Goal: Obtain resource: Download file/media

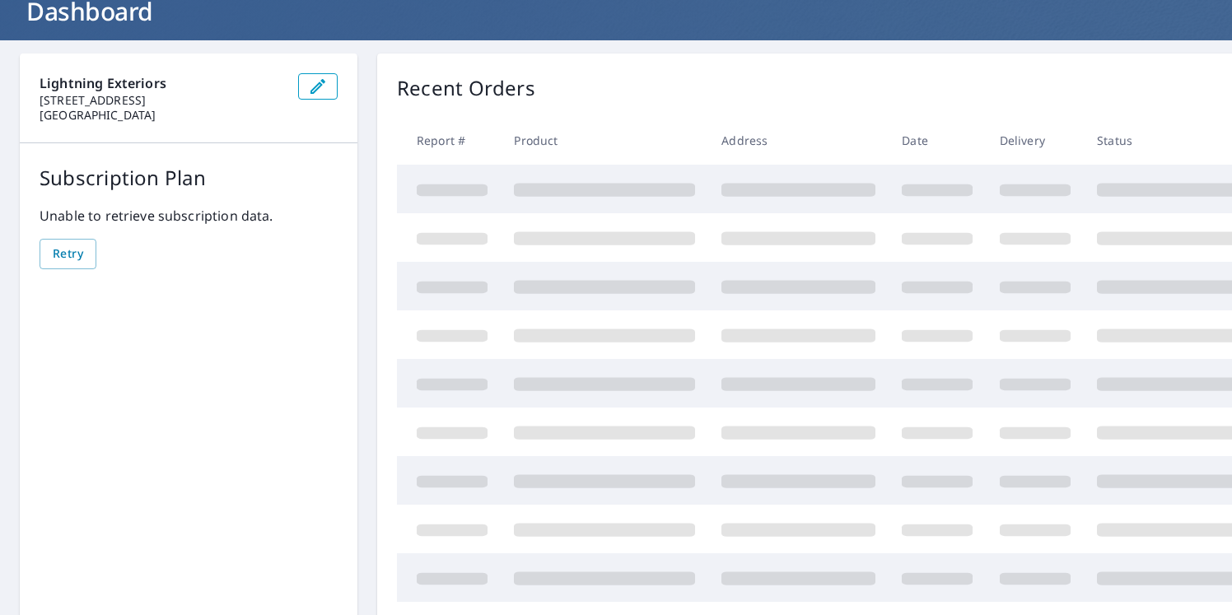
scroll to position [129, 0]
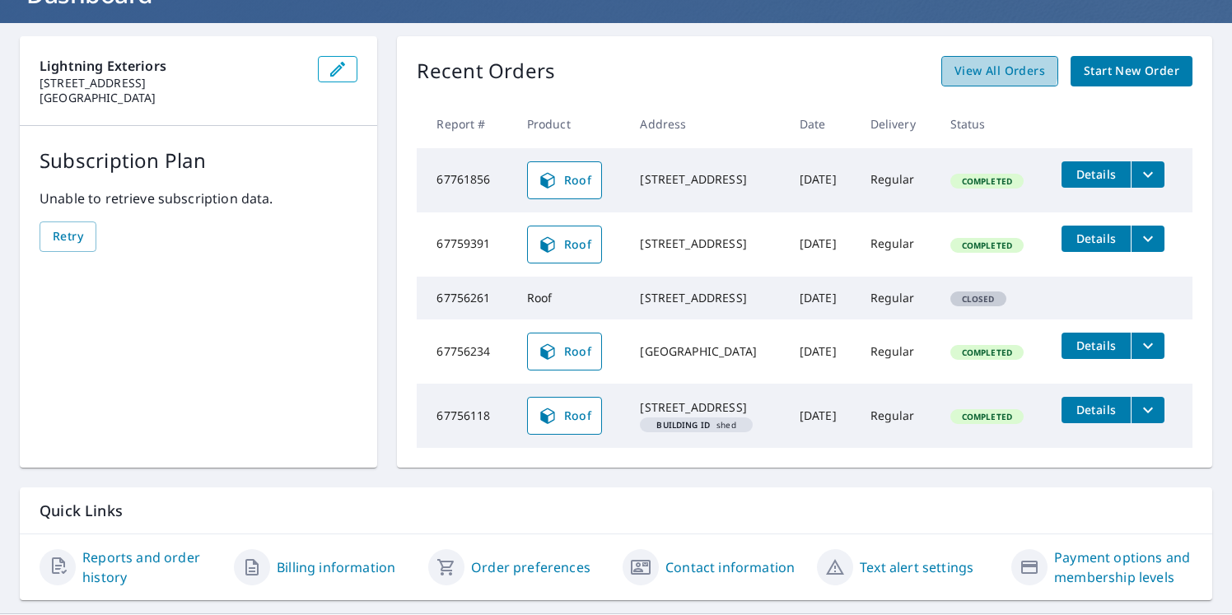
click at [1000, 68] on span "View All Orders" at bounding box center [1000, 71] width 91 height 21
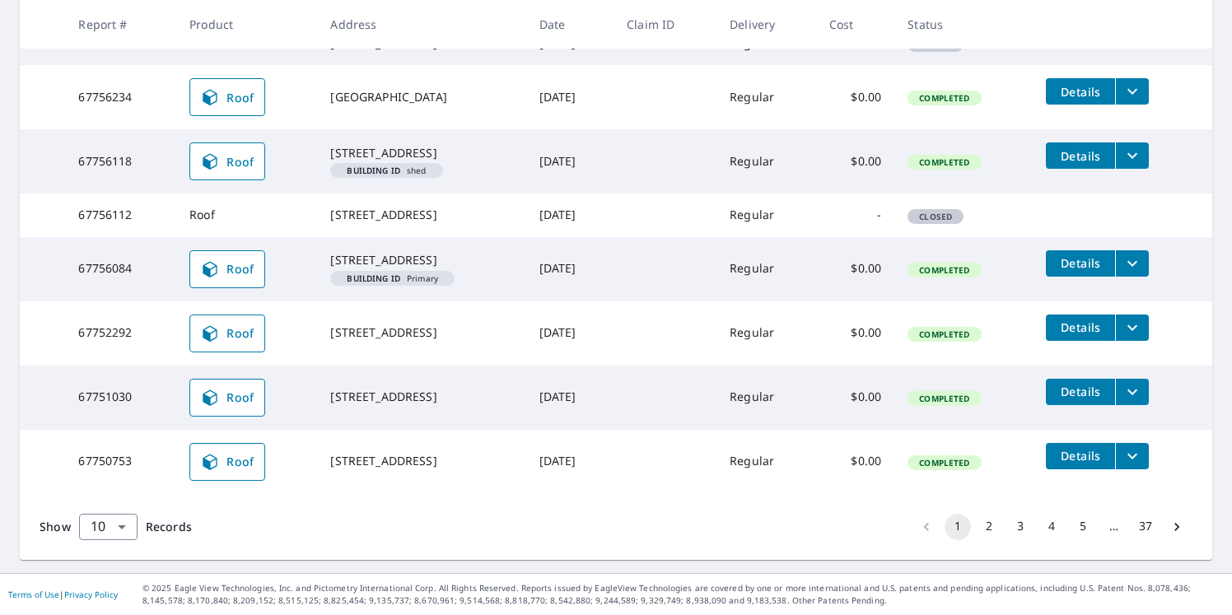
scroll to position [500, 0]
click at [1142, 402] on icon "filesDropdownBtn-67751030" at bounding box center [1133, 392] width 20 height 20
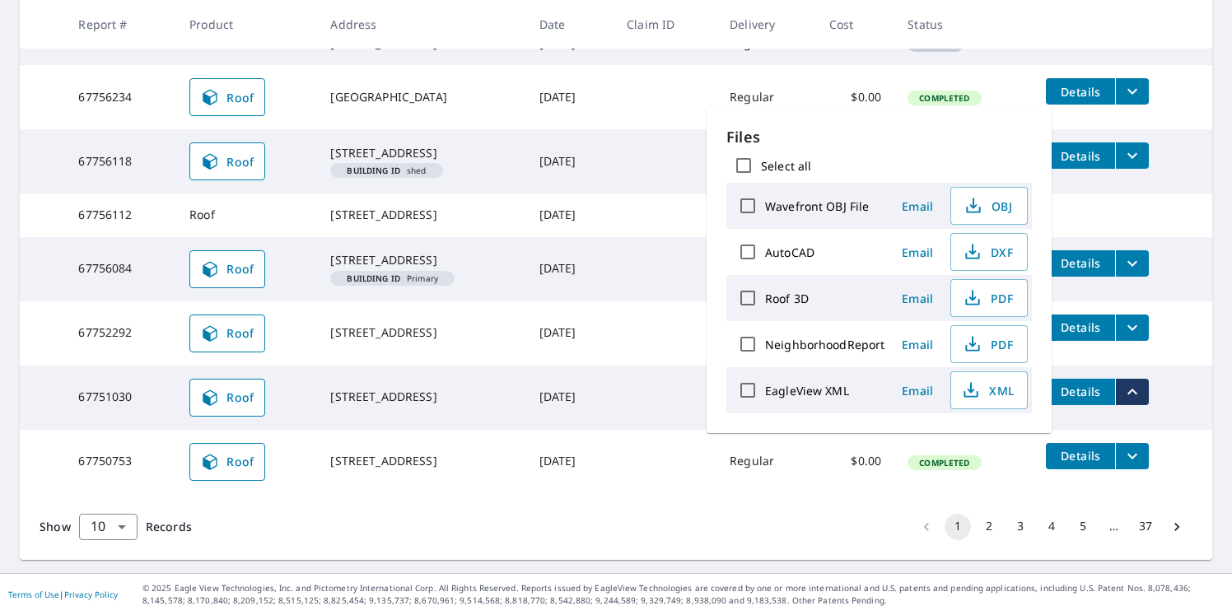
click at [787, 297] on label "Roof 3D" at bounding box center [787, 299] width 44 height 16
click at [765, 297] on input "Roof 3D" at bounding box center [748, 298] width 35 height 35
checkbox input "true"
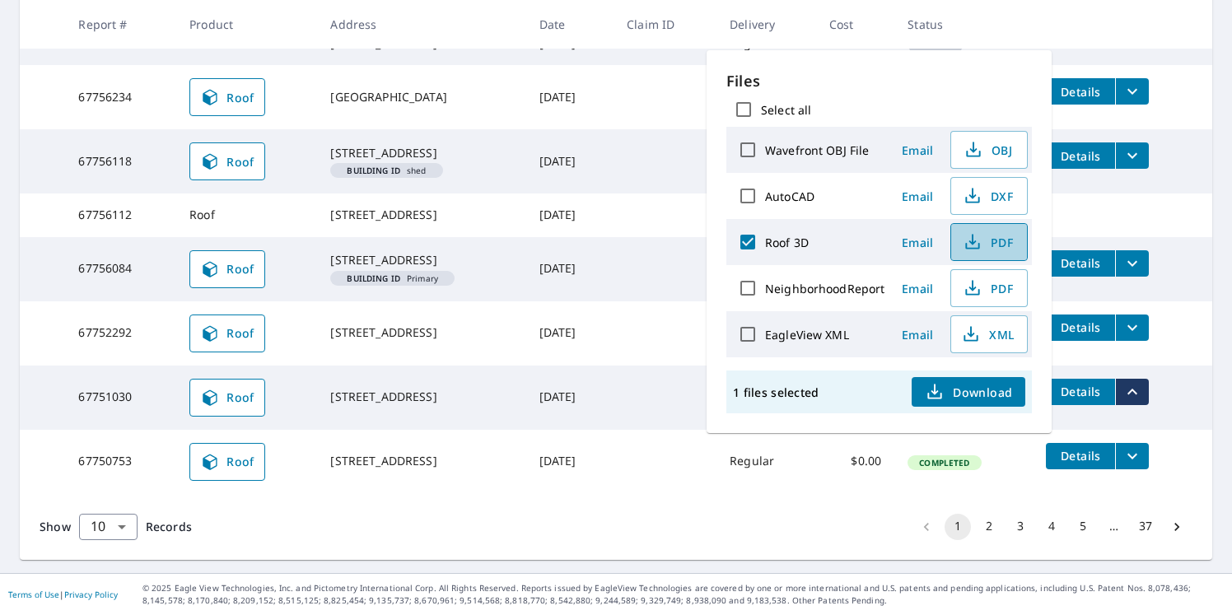
click at [985, 243] on span "PDF" at bounding box center [987, 242] width 53 height 20
click at [517, 430] on td "[STREET_ADDRESS]" at bounding box center [421, 398] width 208 height 64
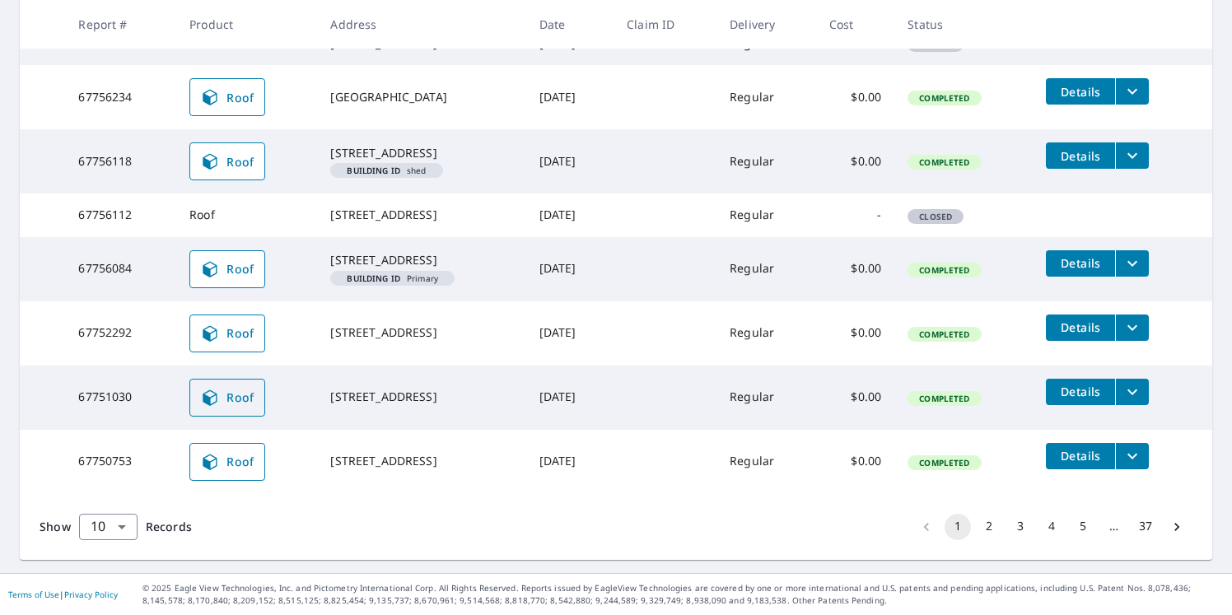
click at [215, 408] on span "Roof" at bounding box center [227, 398] width 54 height 20
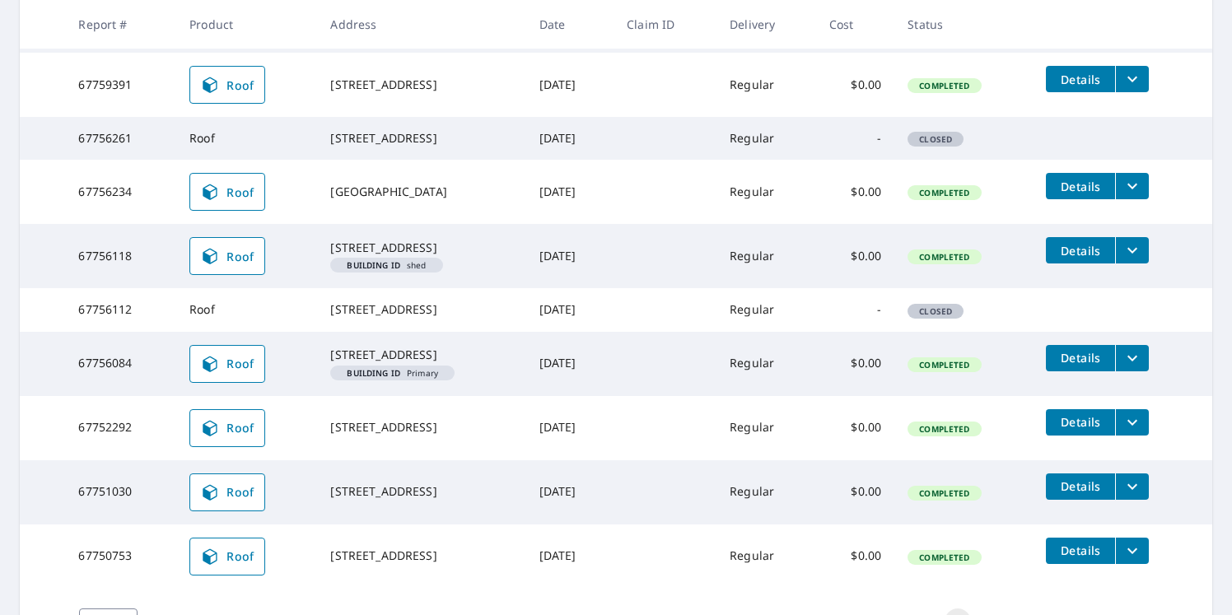
scroll to position [381, 0]
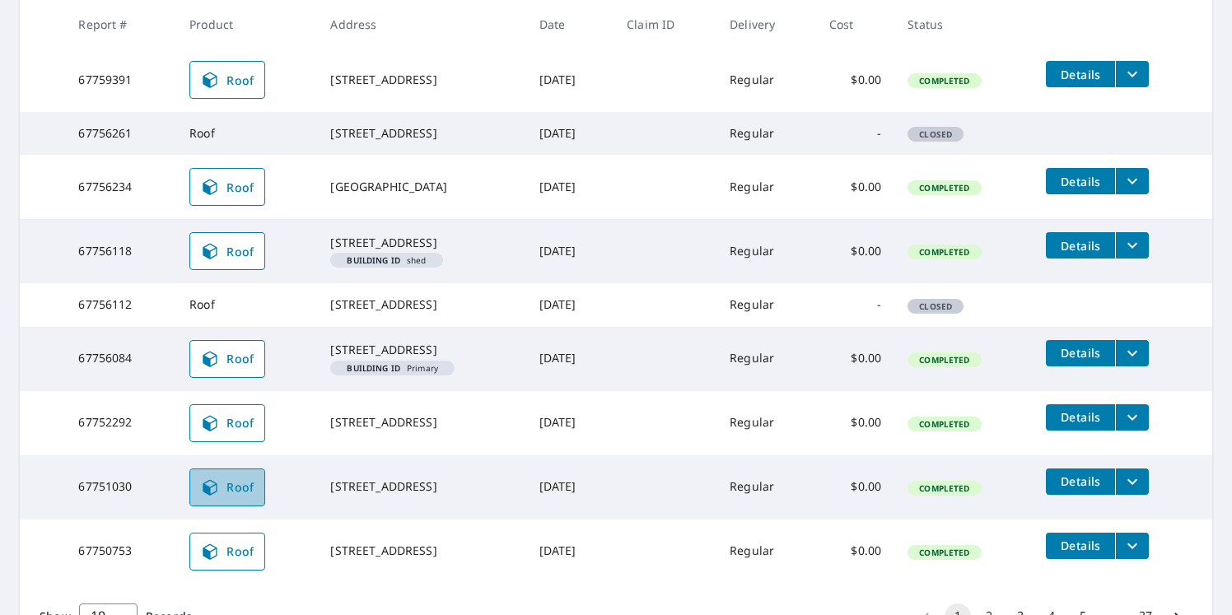
click at [232, 497] on span "Roof" at bounding box center [227, 488] width 54 height 20
